Goal: Task Accomplishment & Management: Complete application form

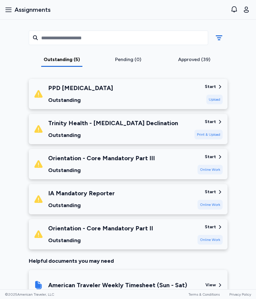
scroll to position [80, 0]
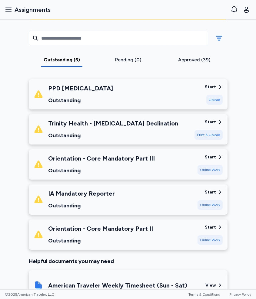
click at [123, 62] on div "Pending (0)" at bounding box center [127, 59] width 61 height 7
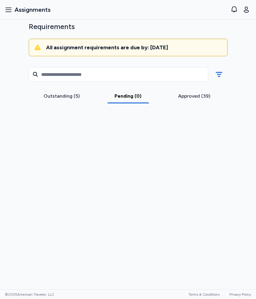
scroll to position [44, 0]
click at [187, 93] on div "Approved (39)" at bounding box center [193, 96] width 61 height 7
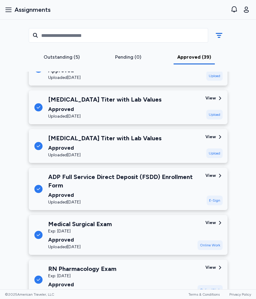
scroll to position [87, 0]
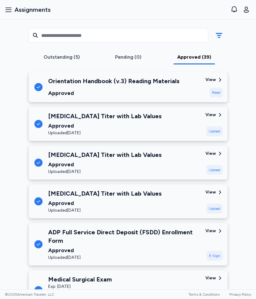
click at [122, 238] on div "ADP Full Service Direct Deposit (FSDD) Enrollment Form" at bounding box center [124, 236] width 152 height 17
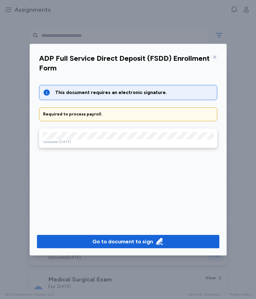
click at [213, 59] on icon at bounding box center [214, 57] width 5 height 5
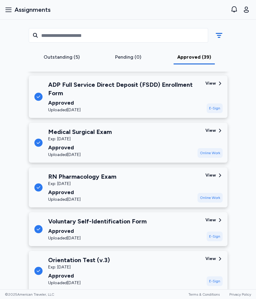
scroll to position [230, 0]
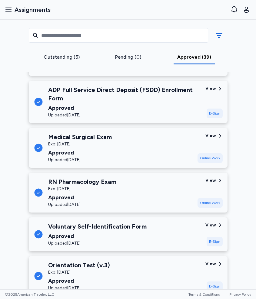
click at [101, 154] on div "Approved" at bounding box center [80, 153] width 64 height 8
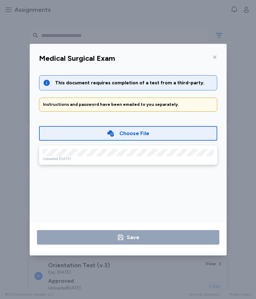
click at [212, 59] on icon at bounding box center [214, 57] width 5 height 5
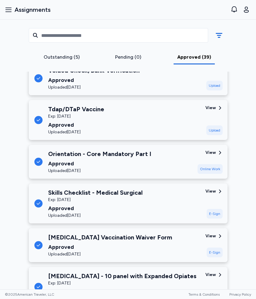
scroll to position [510, 0]
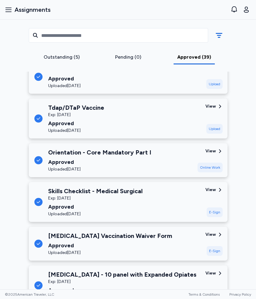
click at [107, 132] on div "Tdap/DTaP Vaccine Exp: [DATE] Approved Uploaded [DATE]" at bounding box center [117, 118] width 167 height 30
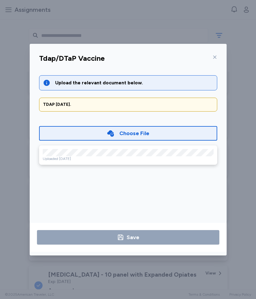
click at [214, 58] on icon at bounding box center [214, 57] width 5 height 5
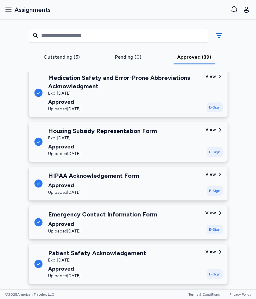
scroll to position [704, 0]
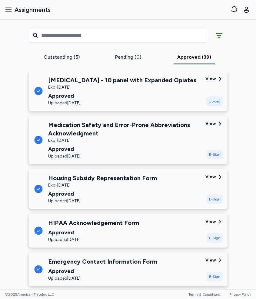
click at [125, 100] on div "Uploaded [DATE]" at bounding box center [122, 103] width 148 height 6
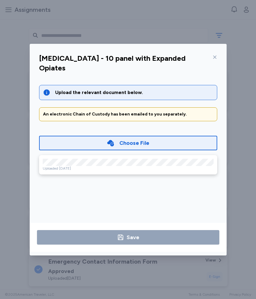
click at [212, 54] on div at bounding box center [213, 57] width 7 height 10
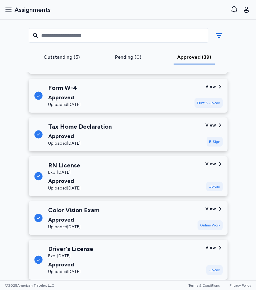
scroll to position [1451, 0]
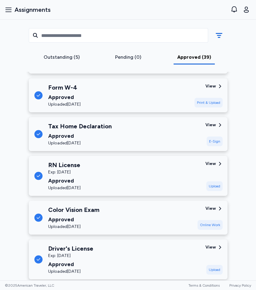
click at [130, 182] on div "RN License Exp: [DATE] Approved Uploaded [DATE]" at bounding box center [117, 176] width 167 height 30
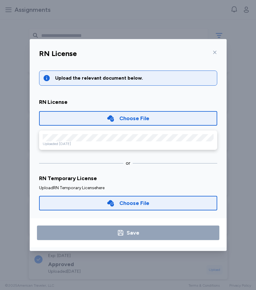
click at [73, 132] on div "Uploaded [DATE]" at bounding box center [128, 139] width 178 height 19
click at [212, 50] on div at bounding box center [213, 52] width 7 height 10
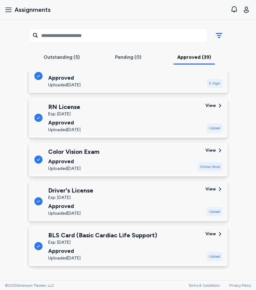
scroll to position [0, 0]
click at [56, 53] on div "Outstanding (5) Pending (0) Approved (39)" at bounding box center [128, 46] width 208 height 52
click at [56, 55] on div "Outstanding (5)" at bounding box center [61, 57] width 61 height 7
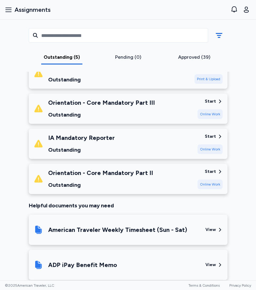
scroll to position [135, 0]
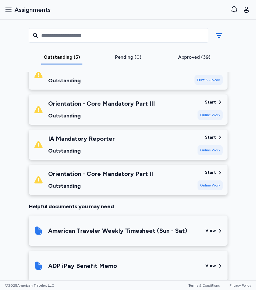
click at [93, 110] on div "Orientation - Core Mandatory Part III Outstanding" at bounding box center [101, 109] width 106 height 21
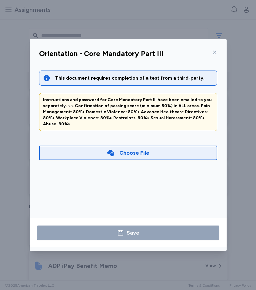
click at [255, 64] on div "Orientation - Core Mandatory Part III This document requires completion of a te…" at bounding box center [128, 145] width 256 height 290
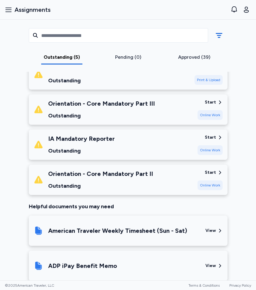
click at [141, 187] on div "Outstanding" at bounding box center [100, 185] width 105 height 8
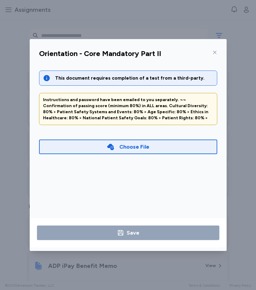
click at [143, 144] on div "Choose File" at bounding box center [134, 146] width 30 height 8
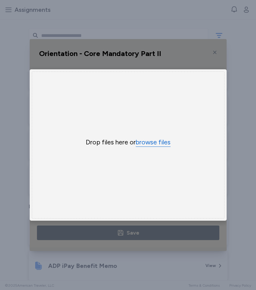
click at [151, 145] on button "browse files" at bounding box center [153, 142] width 35 height 9
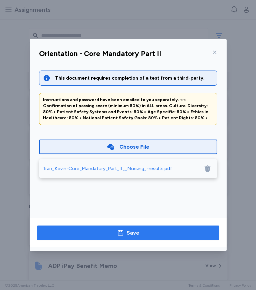
click at [151, 235] on span "Save" at bounding box center [128, 232] width 172 height 8
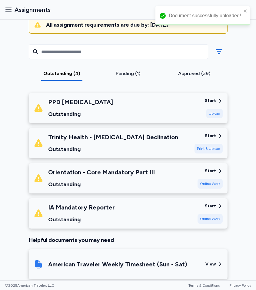
scroll to position [64, 0]
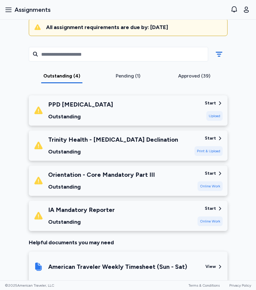
click at [182, 83] on div "Outstanding (4) Pending (1) Approved (39)" at bounding box center [128, 64] width 208 height 52
click at [187, 80] on div "Approved (39)" at bounding box center [194, 77] width 66 height 11
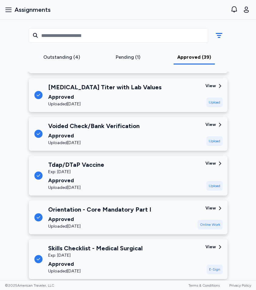
scroll to position [453, 0]
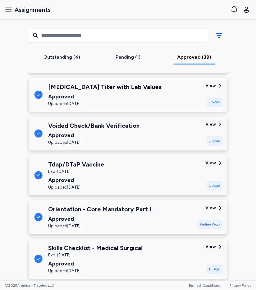
click at [110, 220] on div "Approved" at bounding box center [99, 218] width 103 height 8
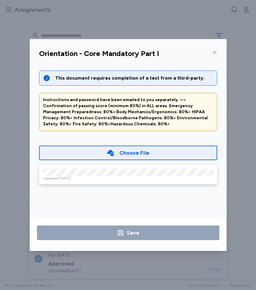
click at [114, 155] on span at bounding box center [110, 153] width 8 height 8
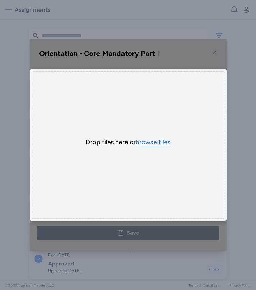
click at [150, 142] on button "browse files" at bounding box center [153, 142] width 35 height 9
click at [150, 229] on div "Uppy Dashboard Window (Press escape to close)" at bounding box center [128, 145] width 197 height 212
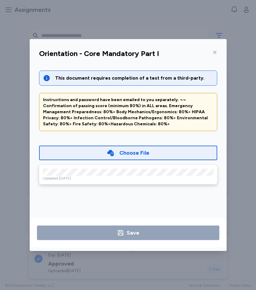
click at [255, 53] on div "Orientation - Core Mandatory Part I This document requires completion of a test…" at bounding box center [128, 145] width 256 height 290
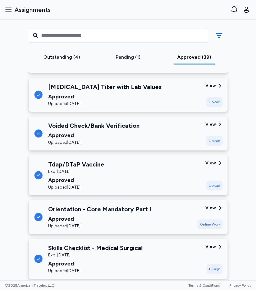
click at [60, 58] on div "Outstanding (4)" at bounding box center [61, 57] width 61 height 7
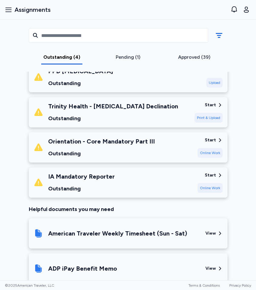
scroll to position [90, 0]
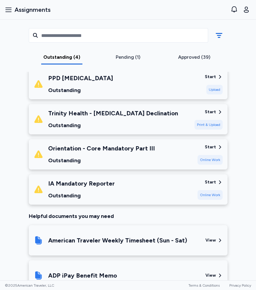
click at [133, 119] on div "Trinity Health - [MEDICAL_DATA] Declination Outstanding" at bounding box center [113, 119] width 130 height 21
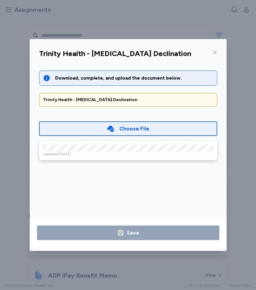
click at [122, 123] on div "Choose File" at bounding box center [128, 128] width 178 height 15
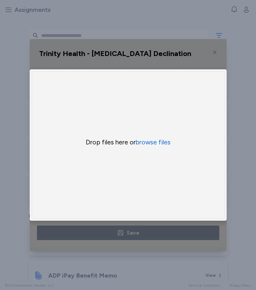
click at [237, 151] on div "Trinity Health - [MEDICAL_DATA] Declination Download, complete, and upload the …" at bounding box center [128, 145] width 256 height 290
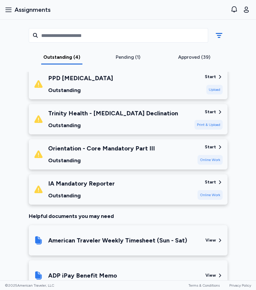
click at [122, 158] on div "Outstanding" at bounding box center [101, 160] width 106 height 8
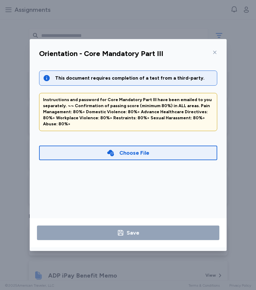
click at [90, 145] on div "Choose File" at bounding box center [128, 152] width 178 height 15
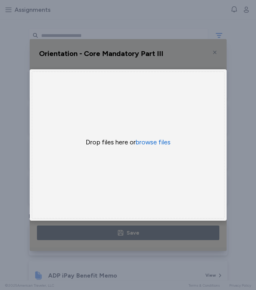
click at [255, 123] on div "Orientation - Core Mandatory Part III This document requires completion of a te…" at bounding box center [128, 145] width 256 height 290
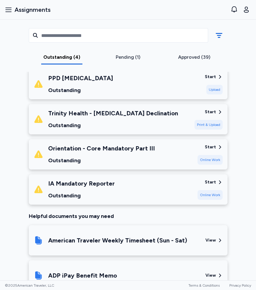
click at [207, 158] on div "Online Work" at bounding box center [209, 160] width 25 height 10
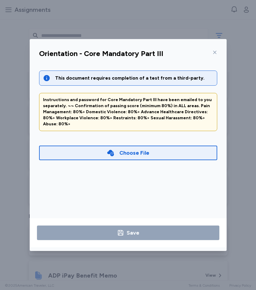
click at [107, 149] on div "Choose File" at bounding box center [128, 152] width 178 height 15
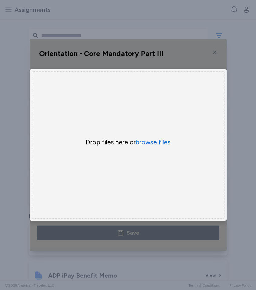
click at [132, 144] on div "Drop files here or browse files" at bounding box center [127, 142] width 145 height 8
click at [146, 144] on button "browse files" at bounding box center [153, 142] width 35 height 9
click at [144, 142] on button "browse files" at bounding box center [153, 142] width 35 height 9
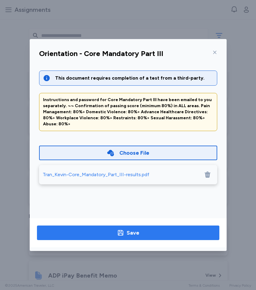
click at [142, 237] on button "Save" at bounding box center [128, 232] width 182 height 15
